Goal: Information Seeking & Learning: Compare options

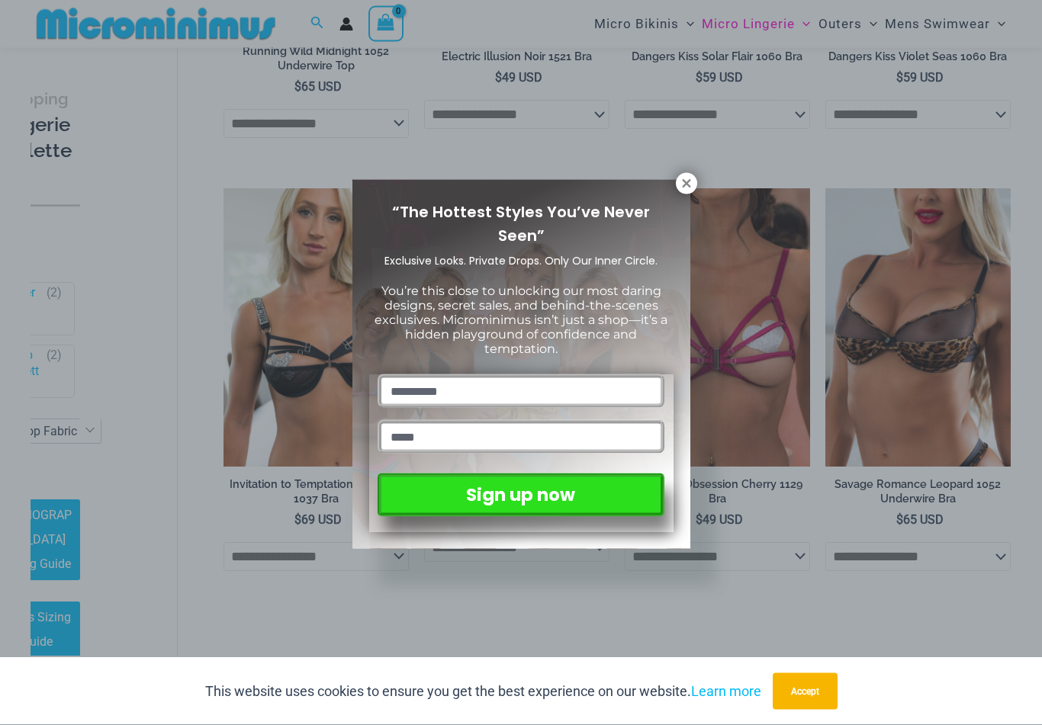
scroll to position [413, 0]
click at [683, 188] on icon at bounding box center [687, 184] width 14 height 14
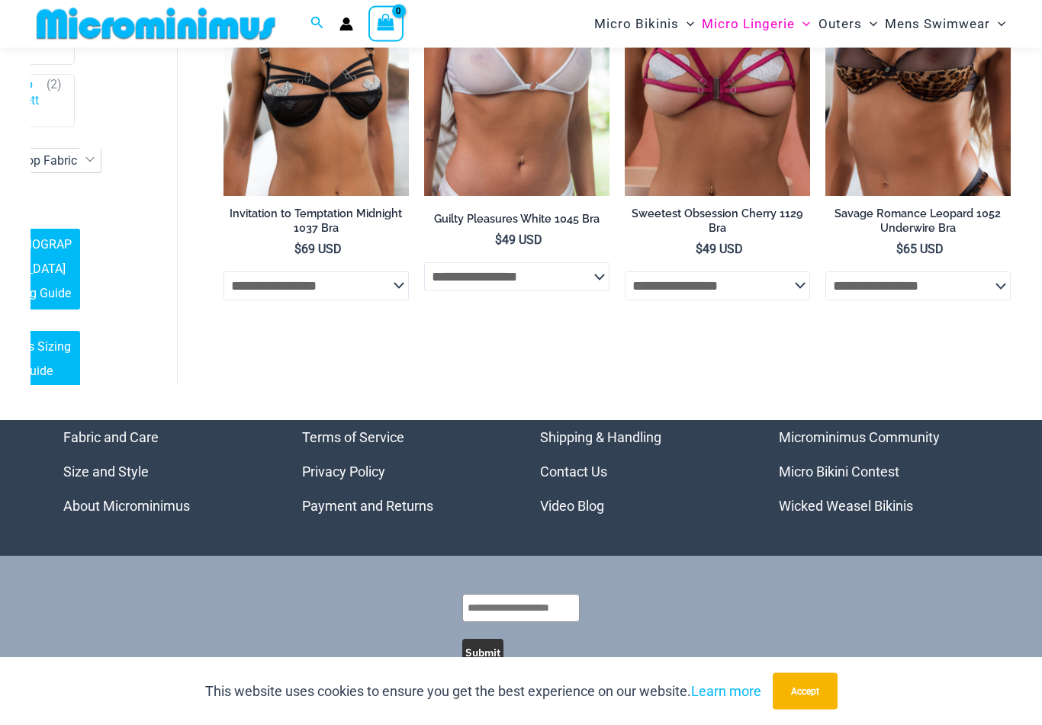
scroll to position [728, 0]
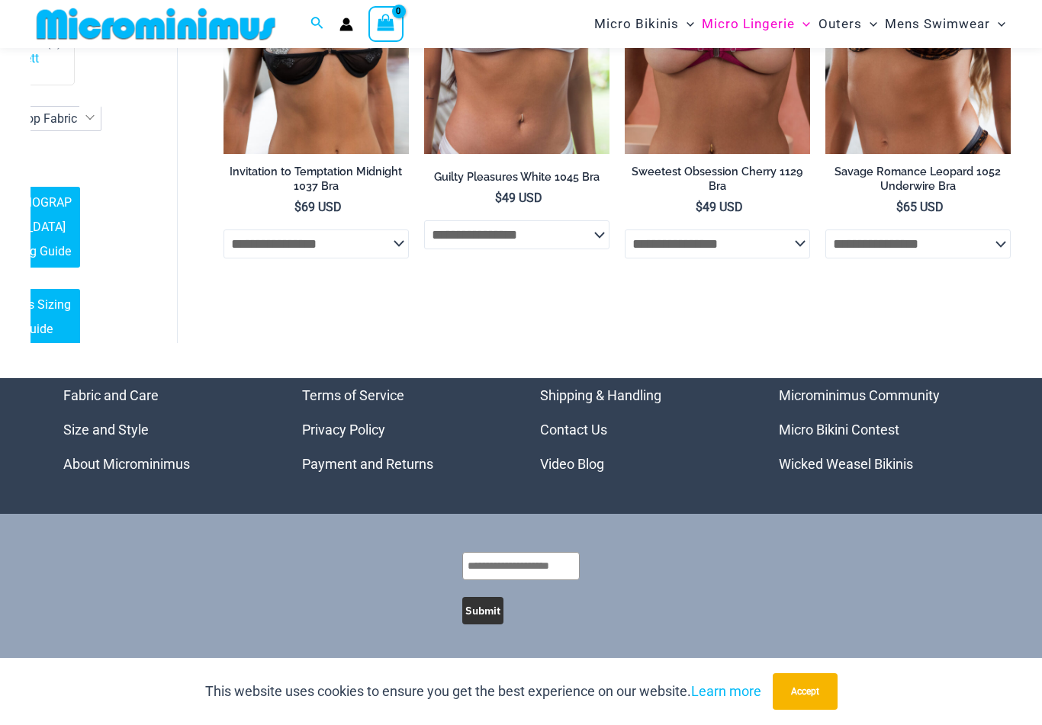
click at [807, 661] on button "Accept" at bounding box center [805, 692] width 65 height 37
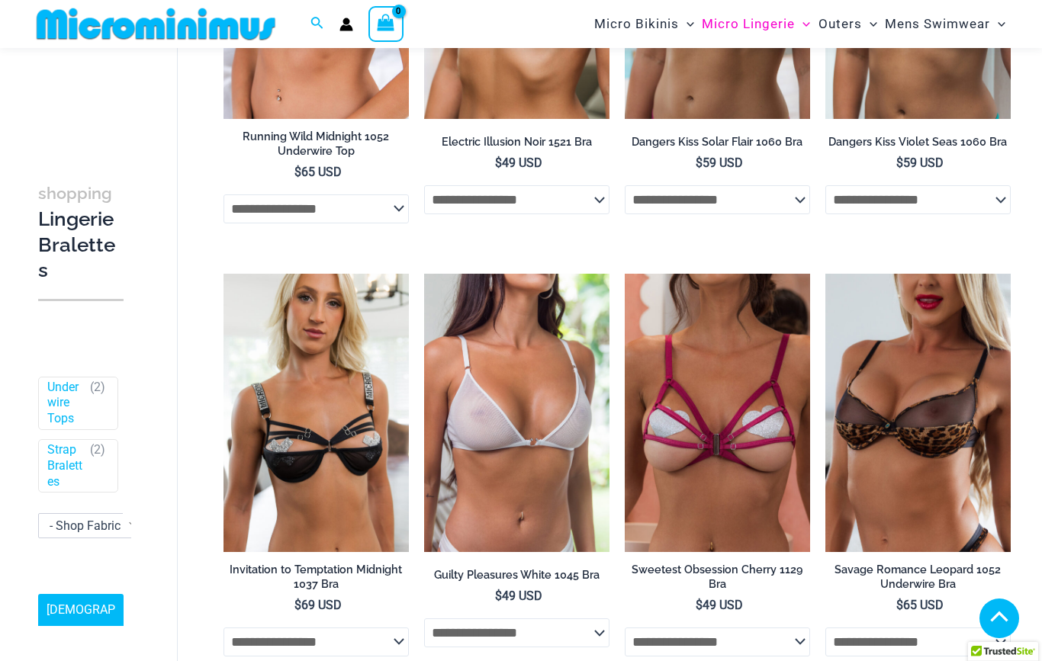
scroll to position [223, 0]
click at [625, 274] on img at bounding box center [625, 274] width 0 height 0
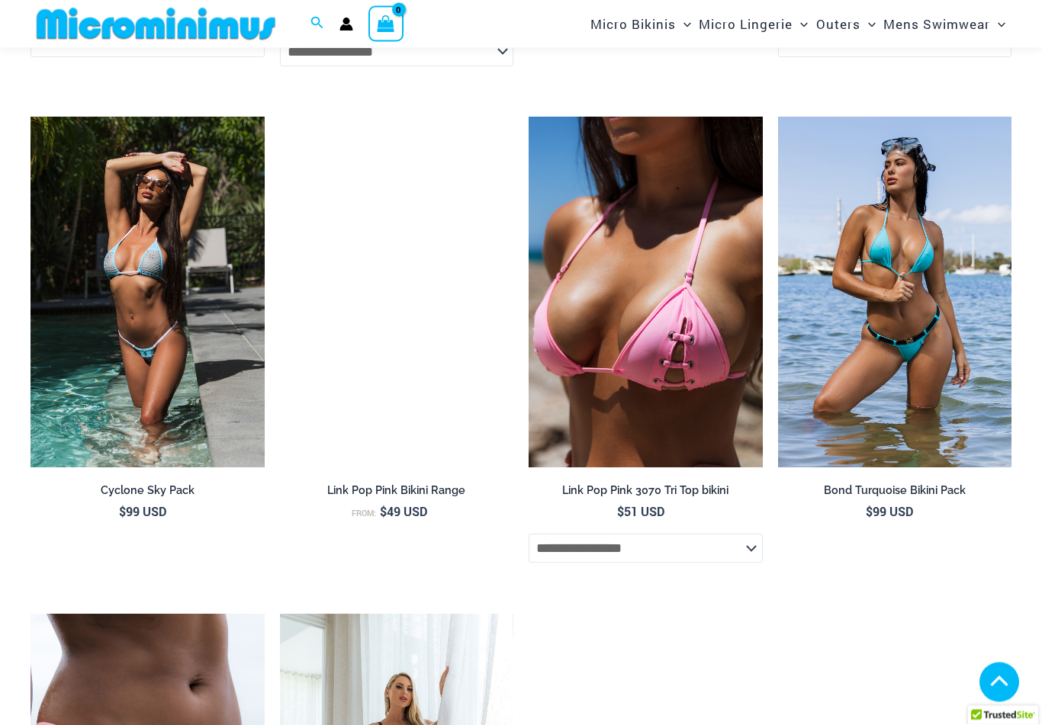
scroll to position [2832, 0]
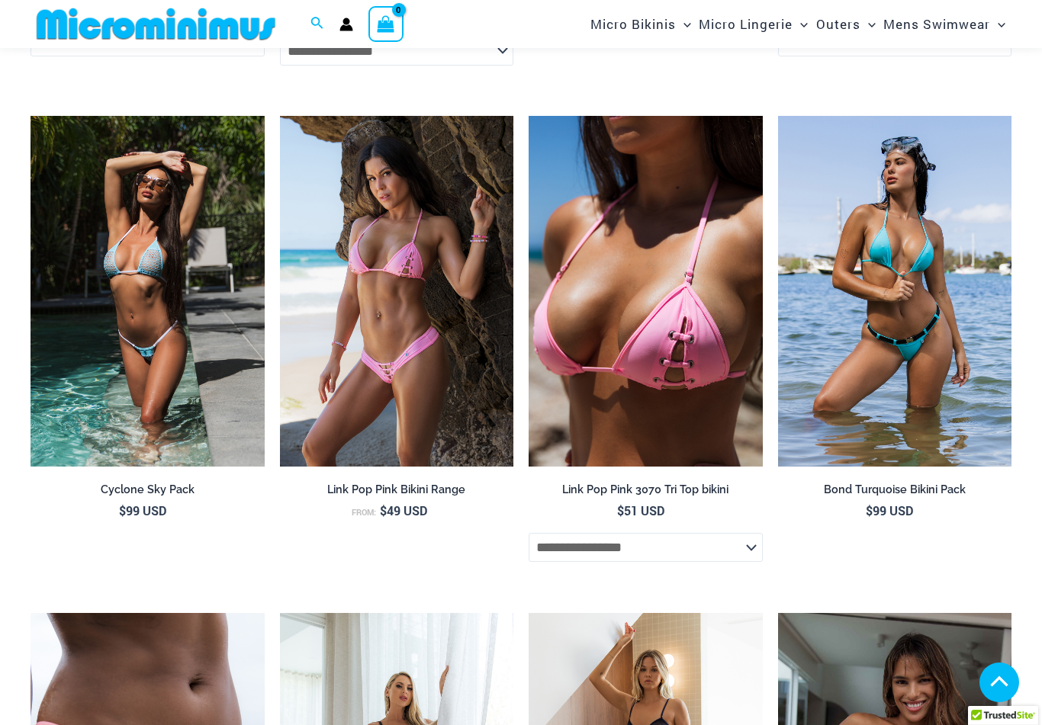
click at [529, 116] on img at bounding box center [529, 116] width 0 height 0
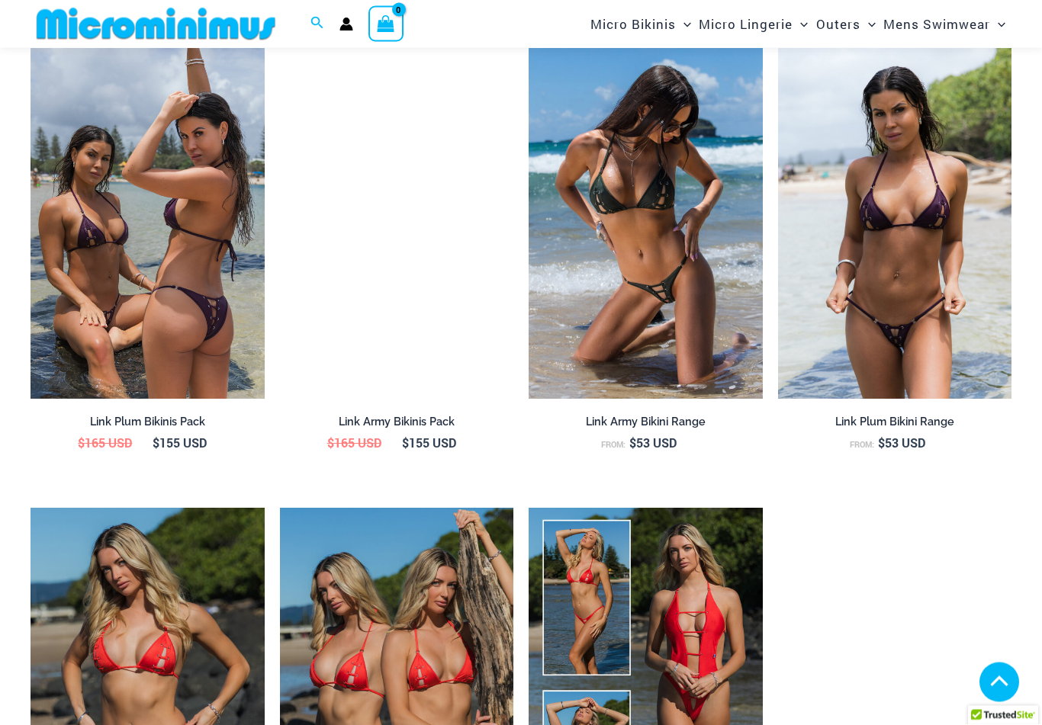
scroll to position [1381, 0]
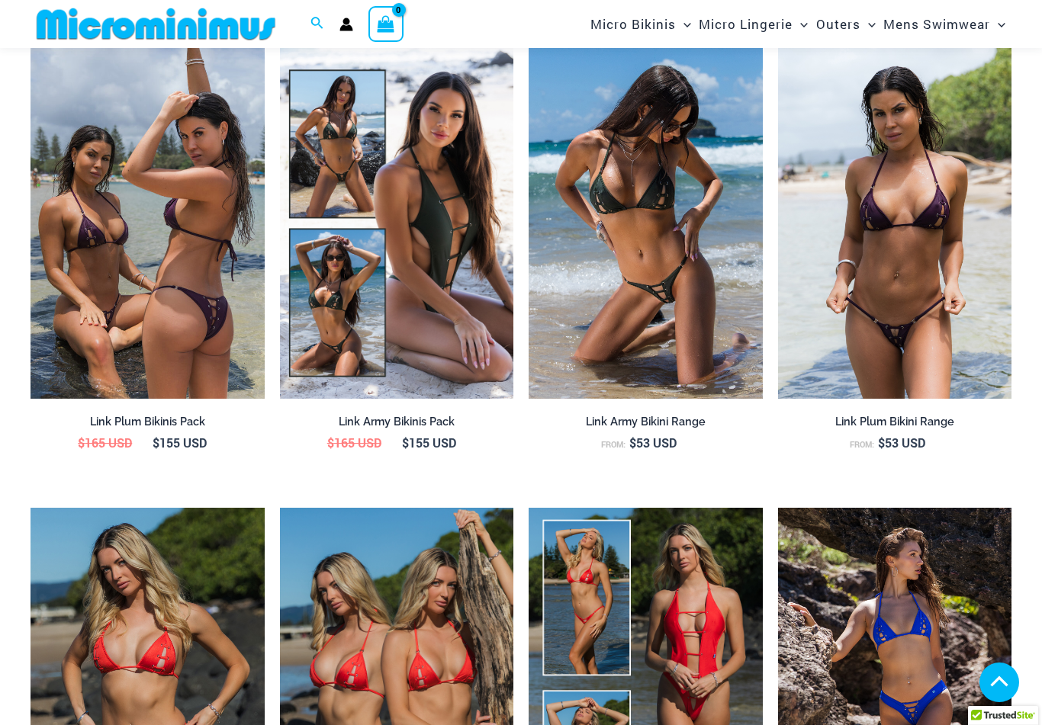
click at [778, 48] on img at bounding box center [778, 48] width 0 height 0
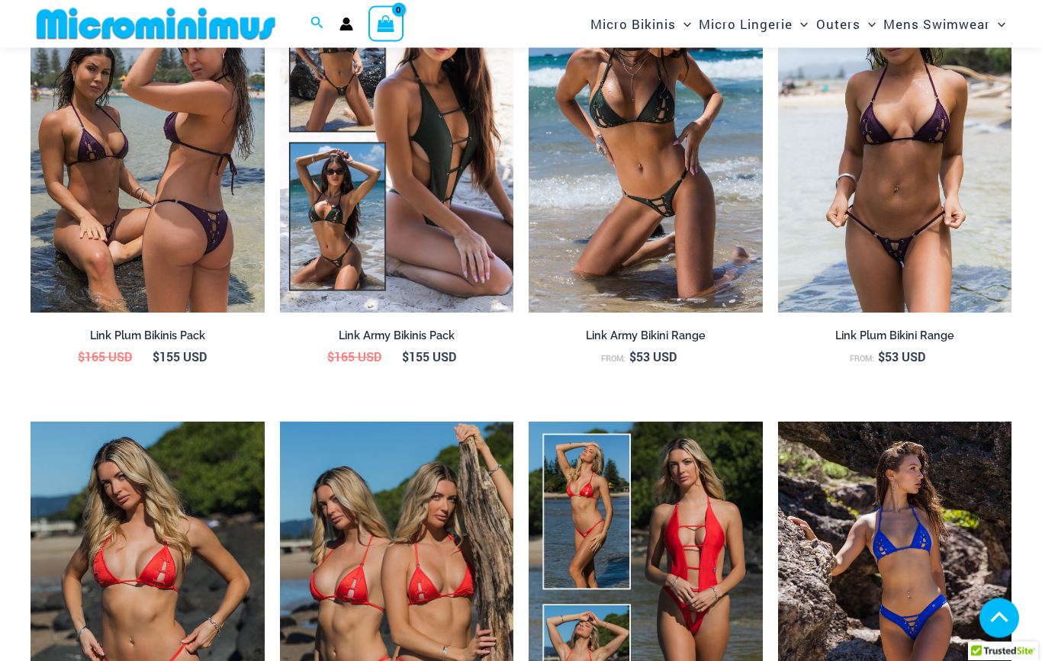
scroll to position [1429, 0]
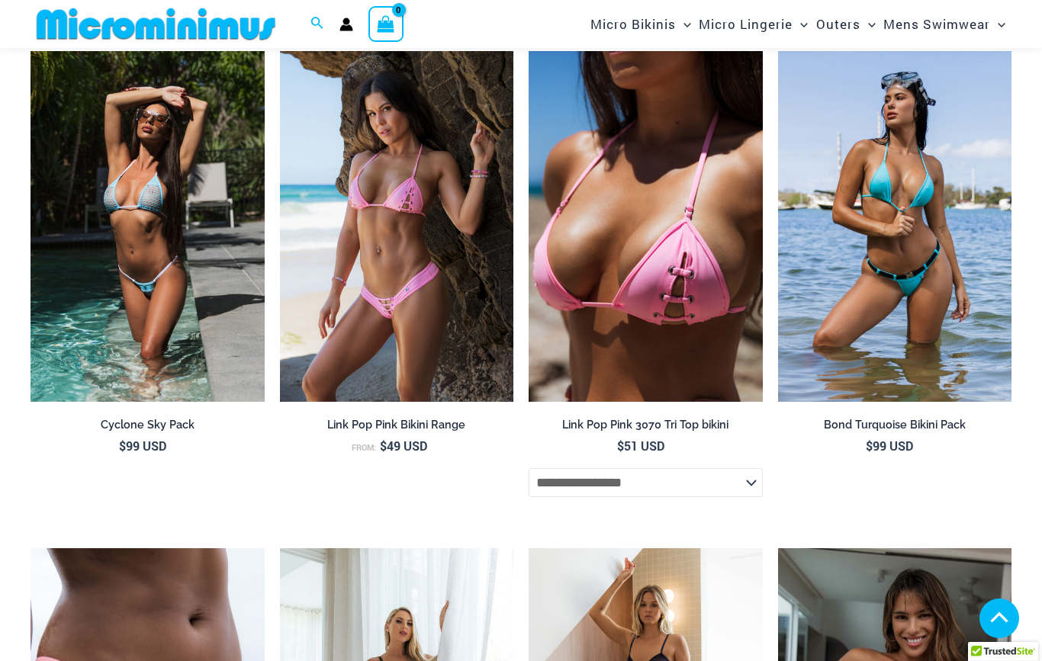
scroll to position [2896, 0]
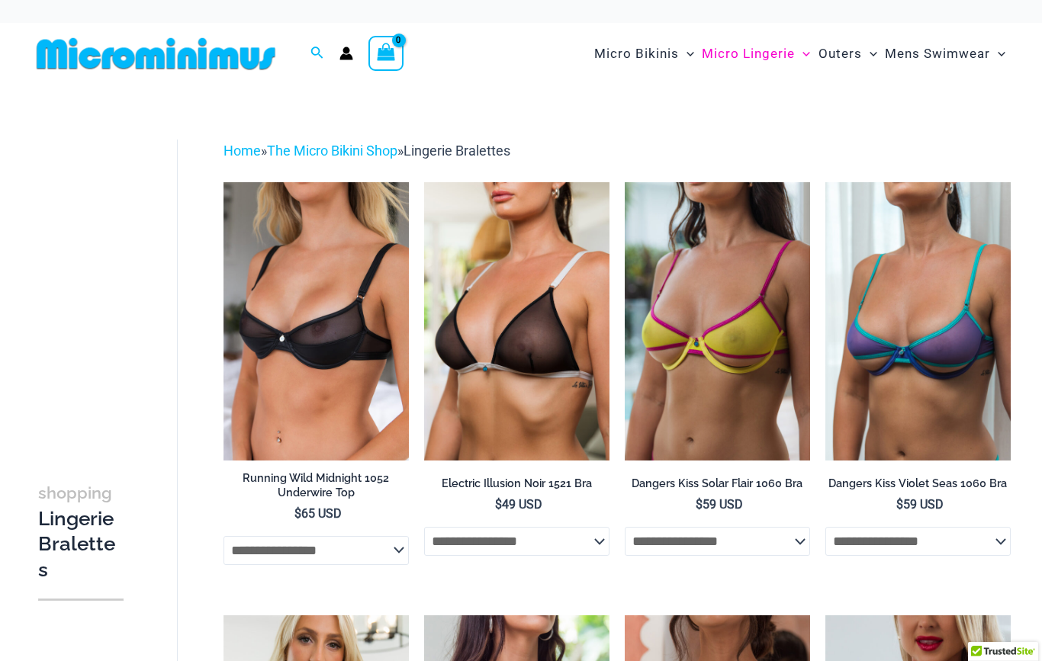
click at [424, 182] on img at bounding box center [424, 182] width 0 height 0
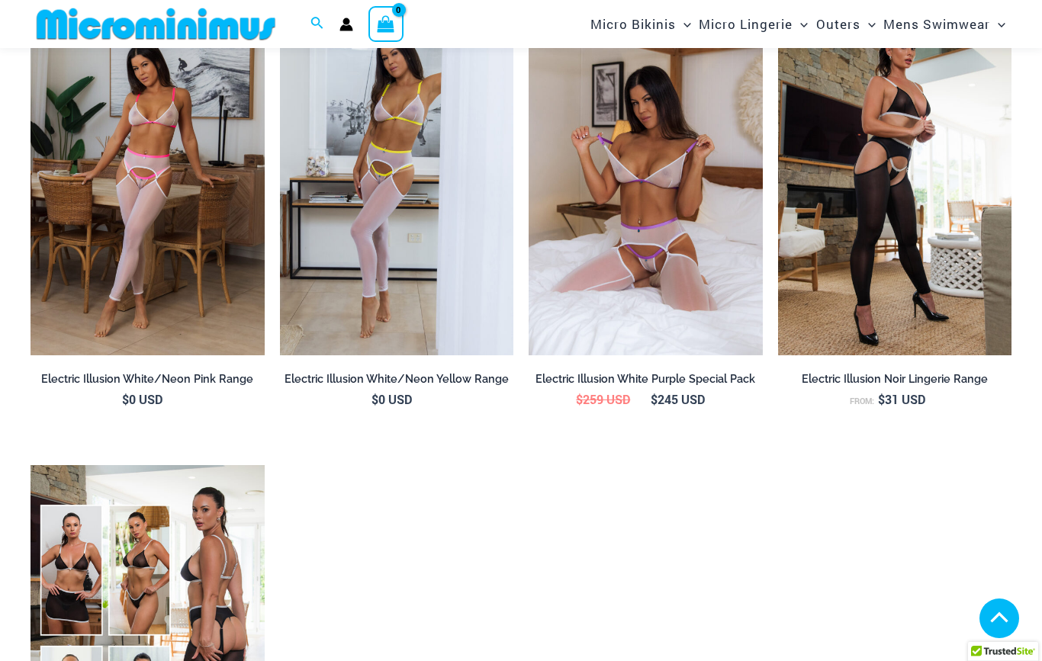
scroll to position [1627, 0]
